Goal: Find contact information: Find contact information

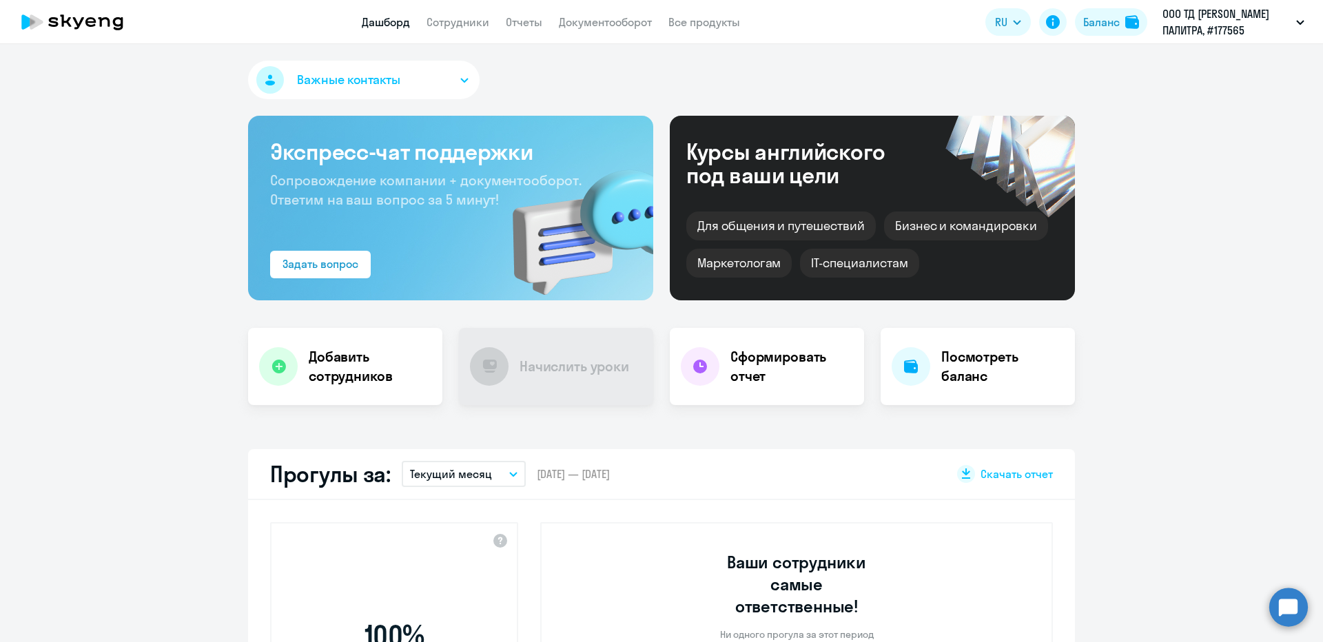
select select "30"
click at [367, 87] on span "Важные контакты" at bounding box center [348, 80] width 103 height 18
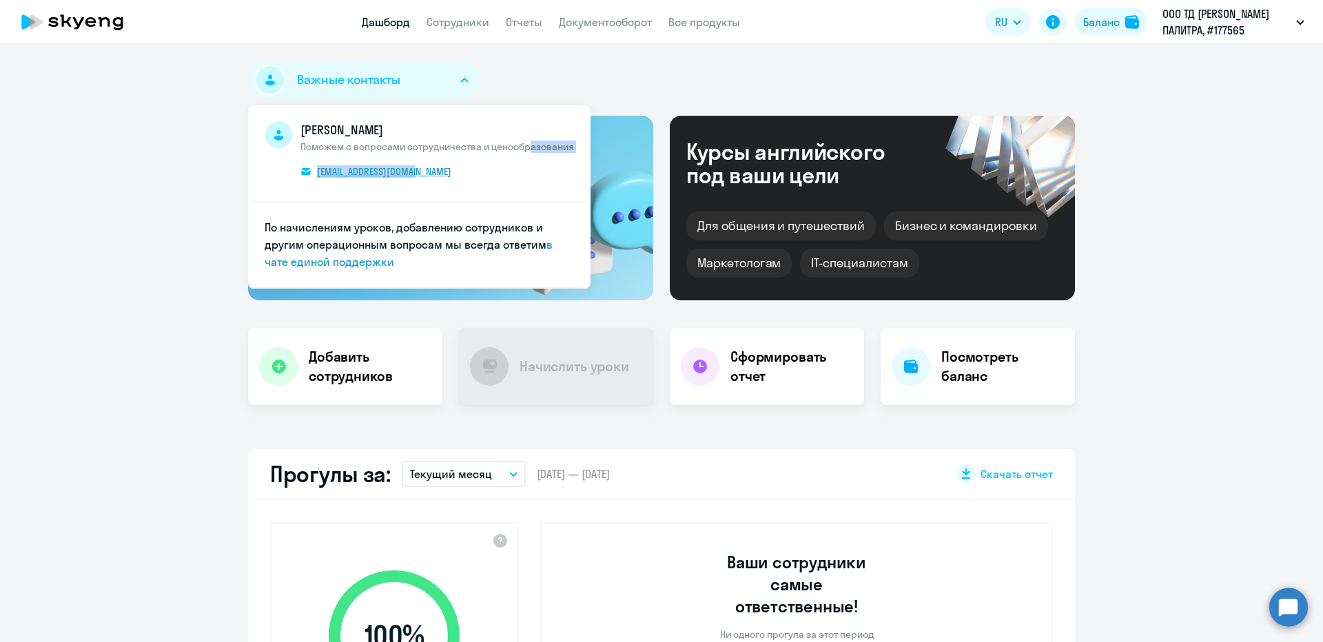
drag, startPoint x: 384, startPoint y: 181, endPoint x: 454, endPoint y: 175, distance: 69.9
click at [454, 175] on span "[PERSON_NAME] Поможем с вопросами сотрудничества и ценообразования [EMAIL_ADDRE…" at bounding box center [436, 152] width 273 height 63
click at [518, 180] on span "[PERSON_NAME] Поможем с вопросами сотрудничества и ценообразования [EMAIL_ADDRE…" at bounding box center [436, 152] width 273 height 63
click at [451, 176] on span "[PERSON_NAME] Поможем с вопросами сотрудничества и ценообразования [EMAIL_ADDRE…" at bounding box center [436, 152] width 273 height 63
copy span "разования [EMAIL_ADDRESS][DOMAIN_NAME]"
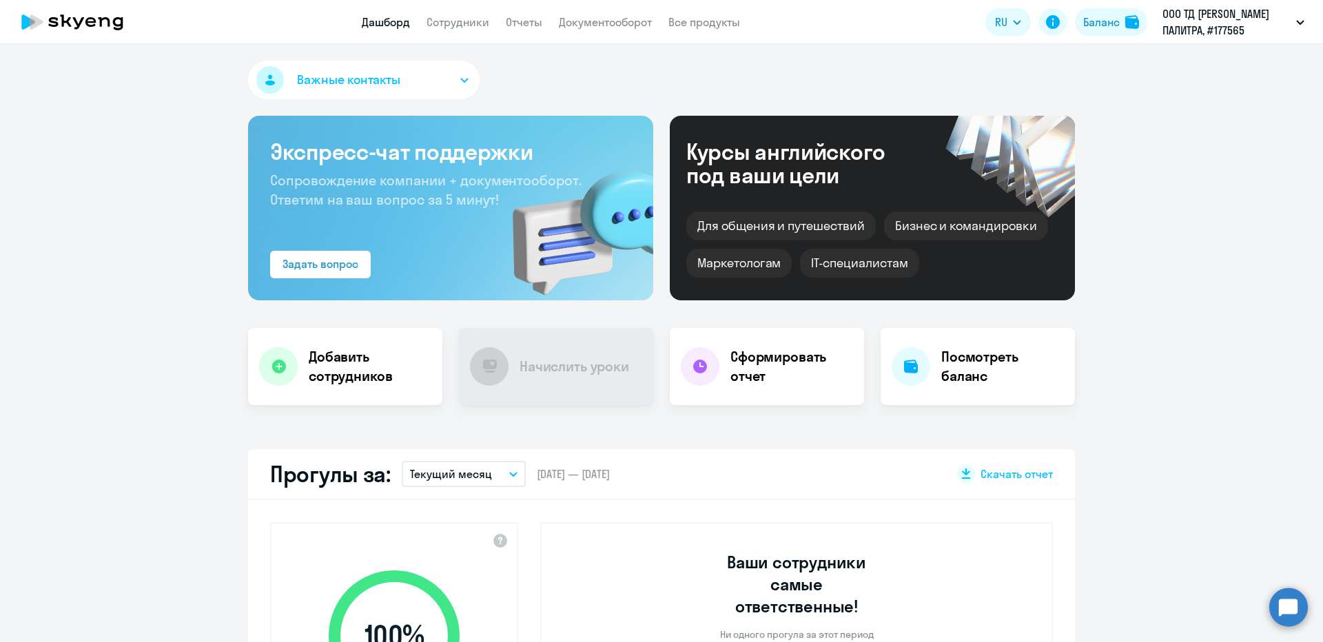
click at [422, 90] on button "Важные контакты" at bounding box center [363, 80] width 231 height 39
